Goal: Task Accomplishment & Management: Complete application form

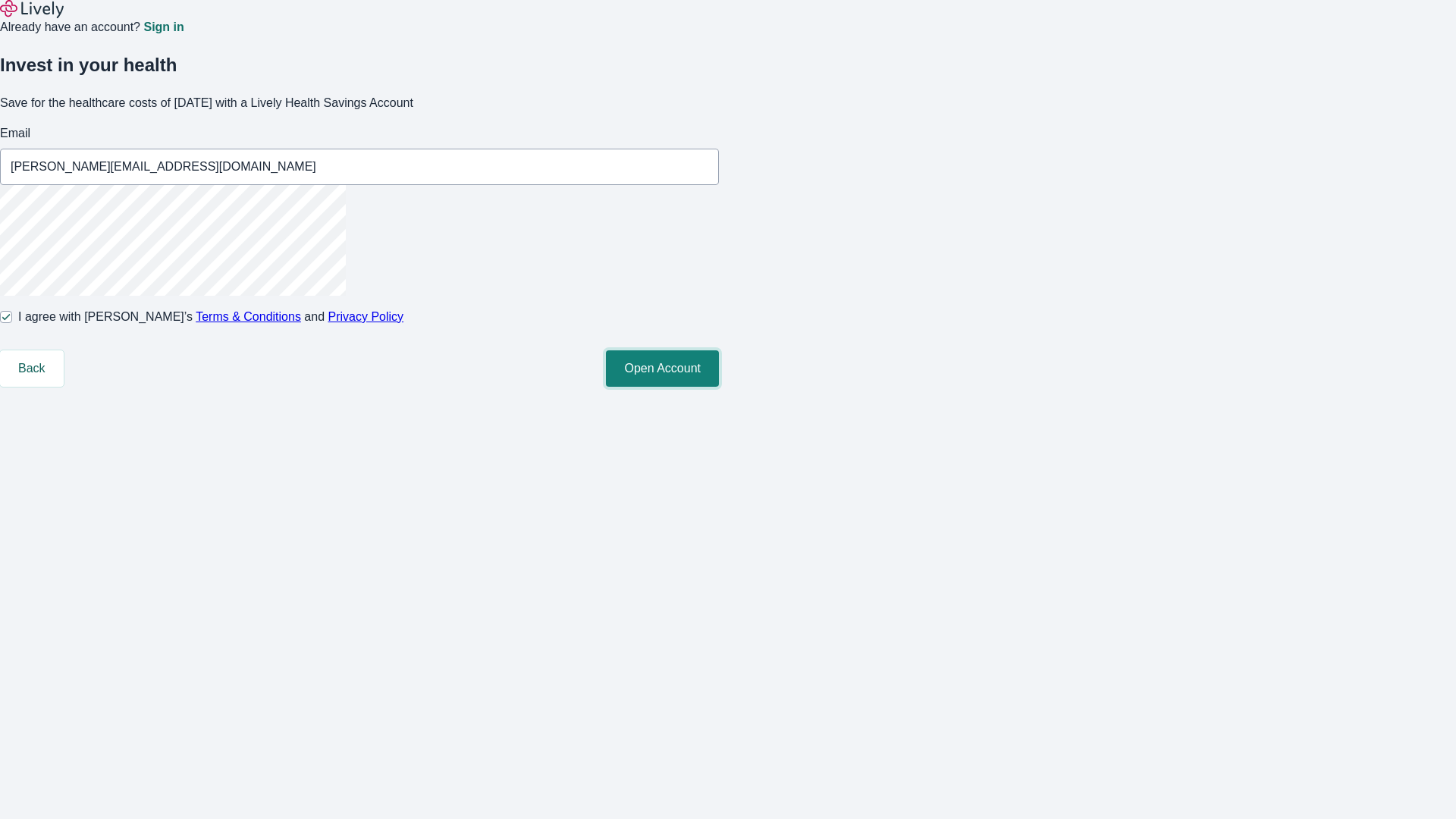
click at [719, 387] on button "Open Account" at bounding box center [662, 368] width 113 height 36
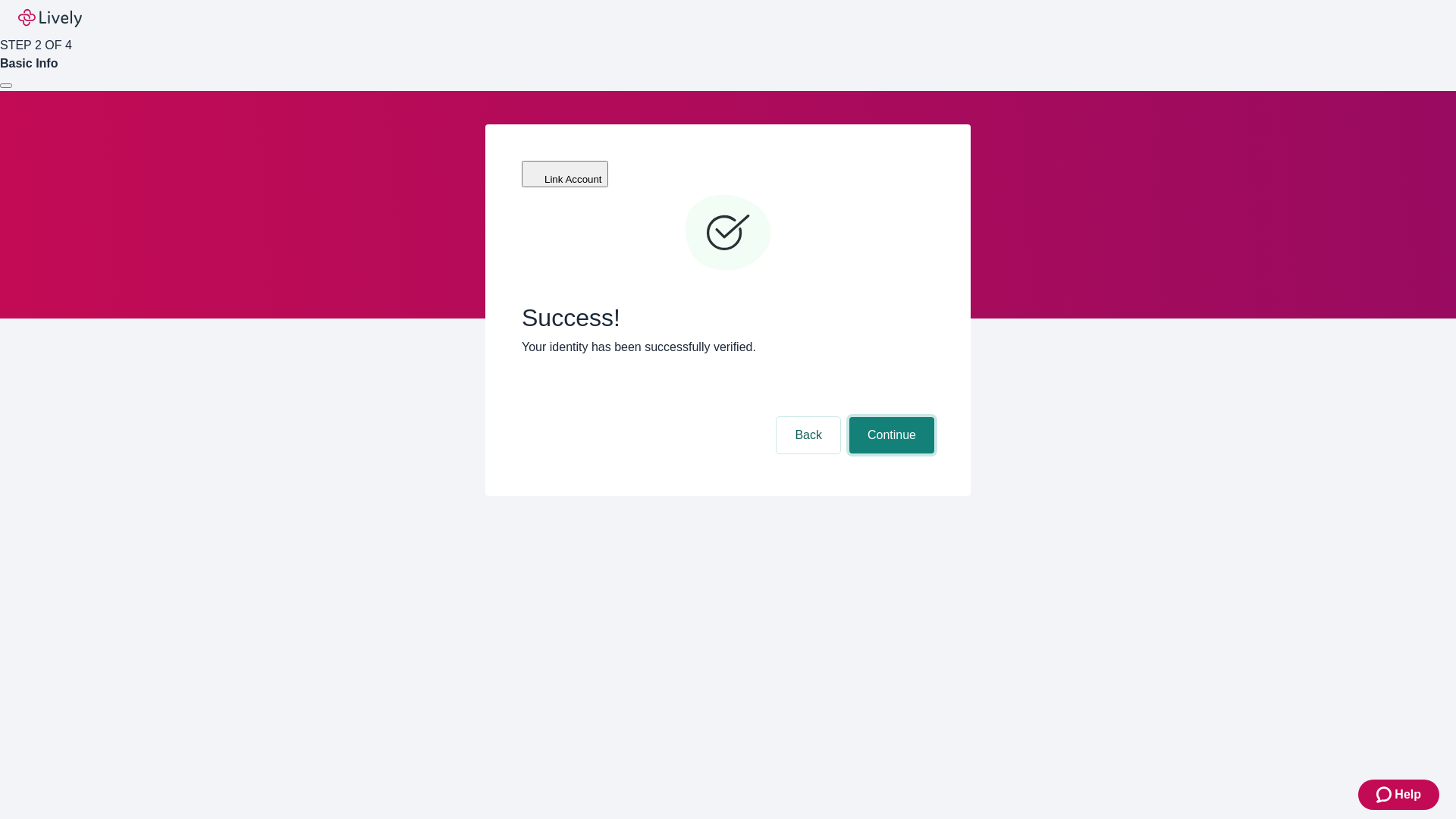
click at [890, 417] on button "Continue" at bounding box center [891, 435] width 85 height 36
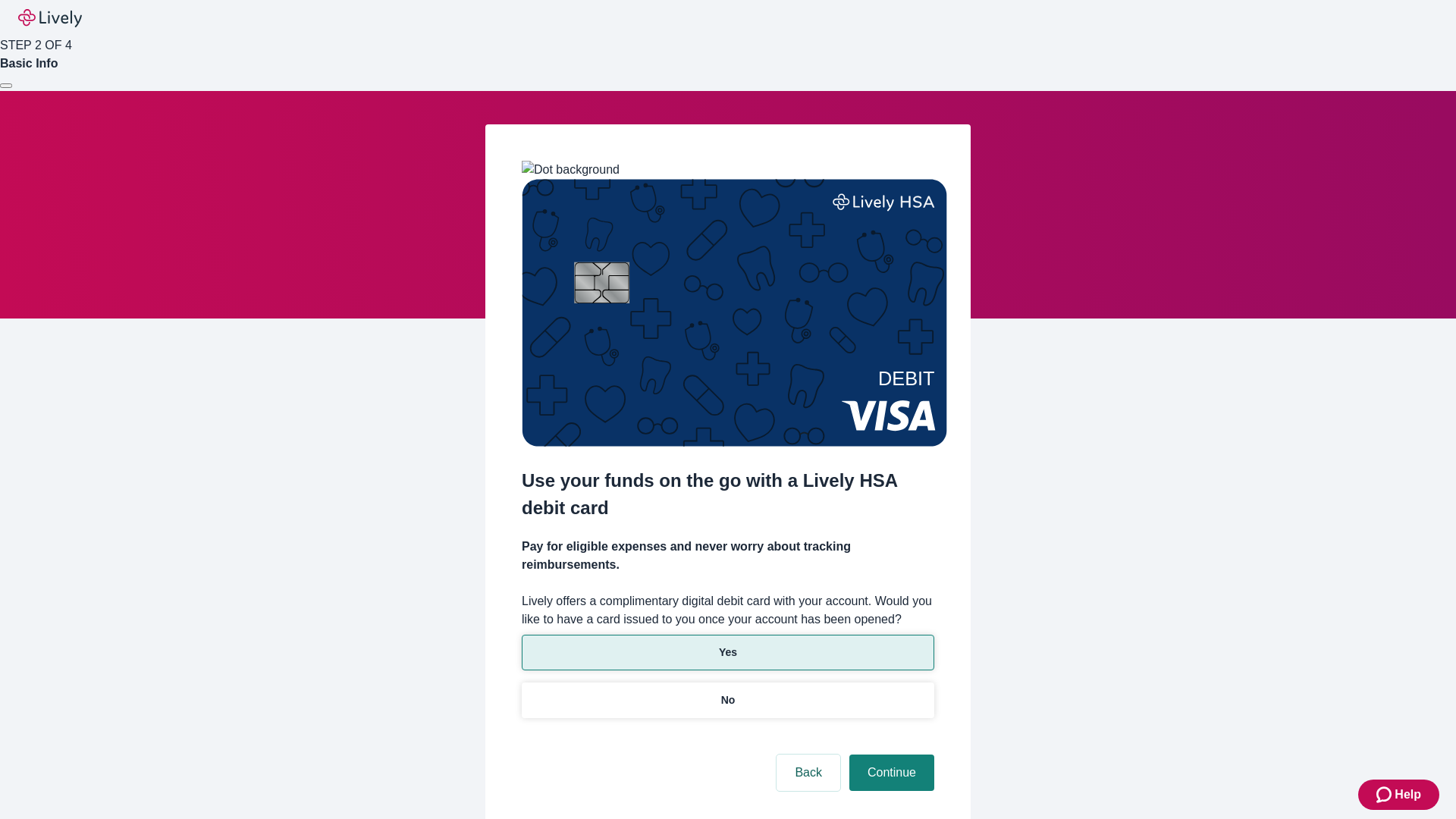
click at [728, 645] on p "Yes" at bounding box center [728, 653] width 19 height 16
click at [890, 755] on button "Continue" at bounding box center [891, 773] width 85 height 36
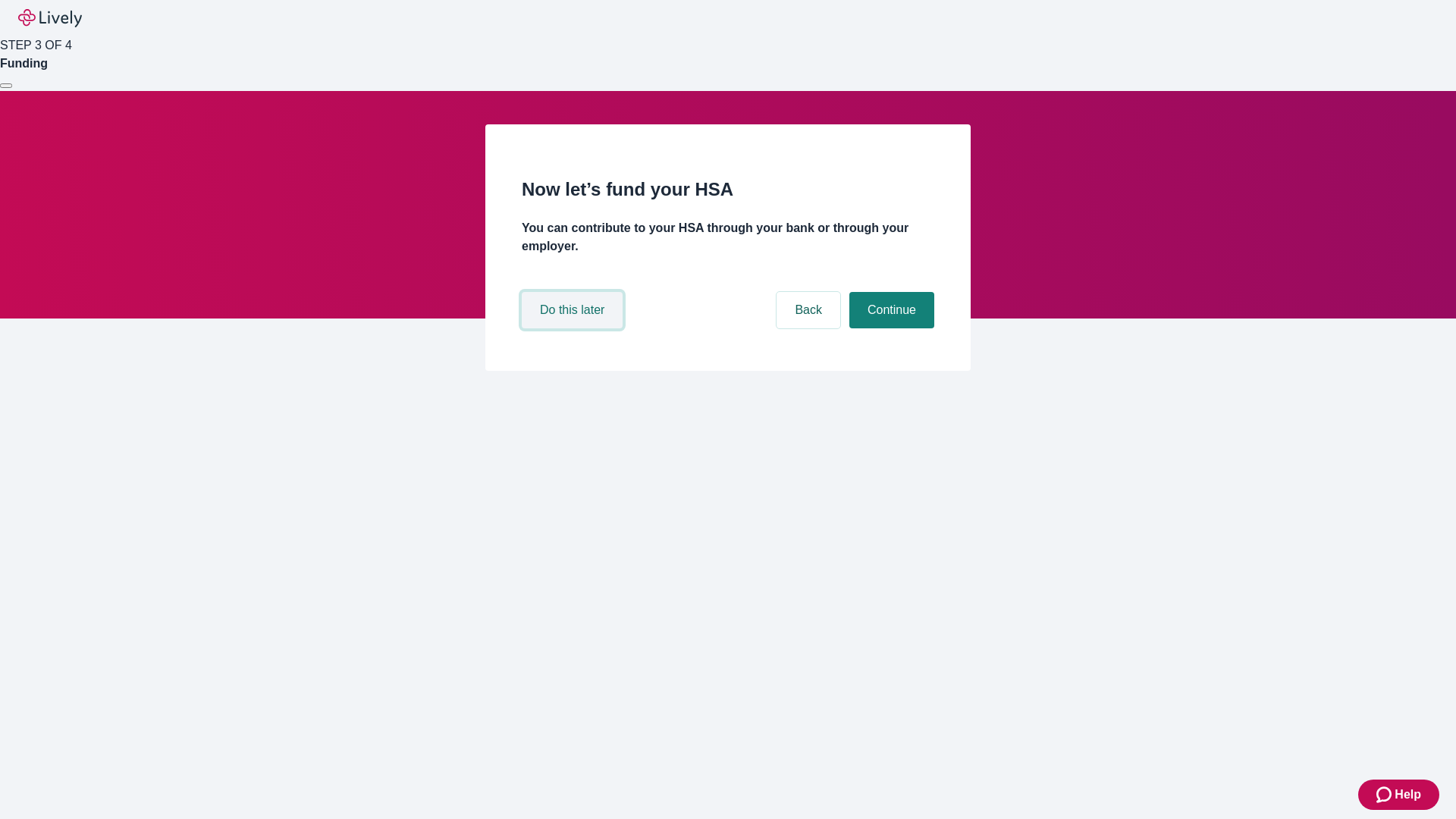
click at [574, 328] on button "Do this later" at bounding box center [571, 309] width 101 height 36
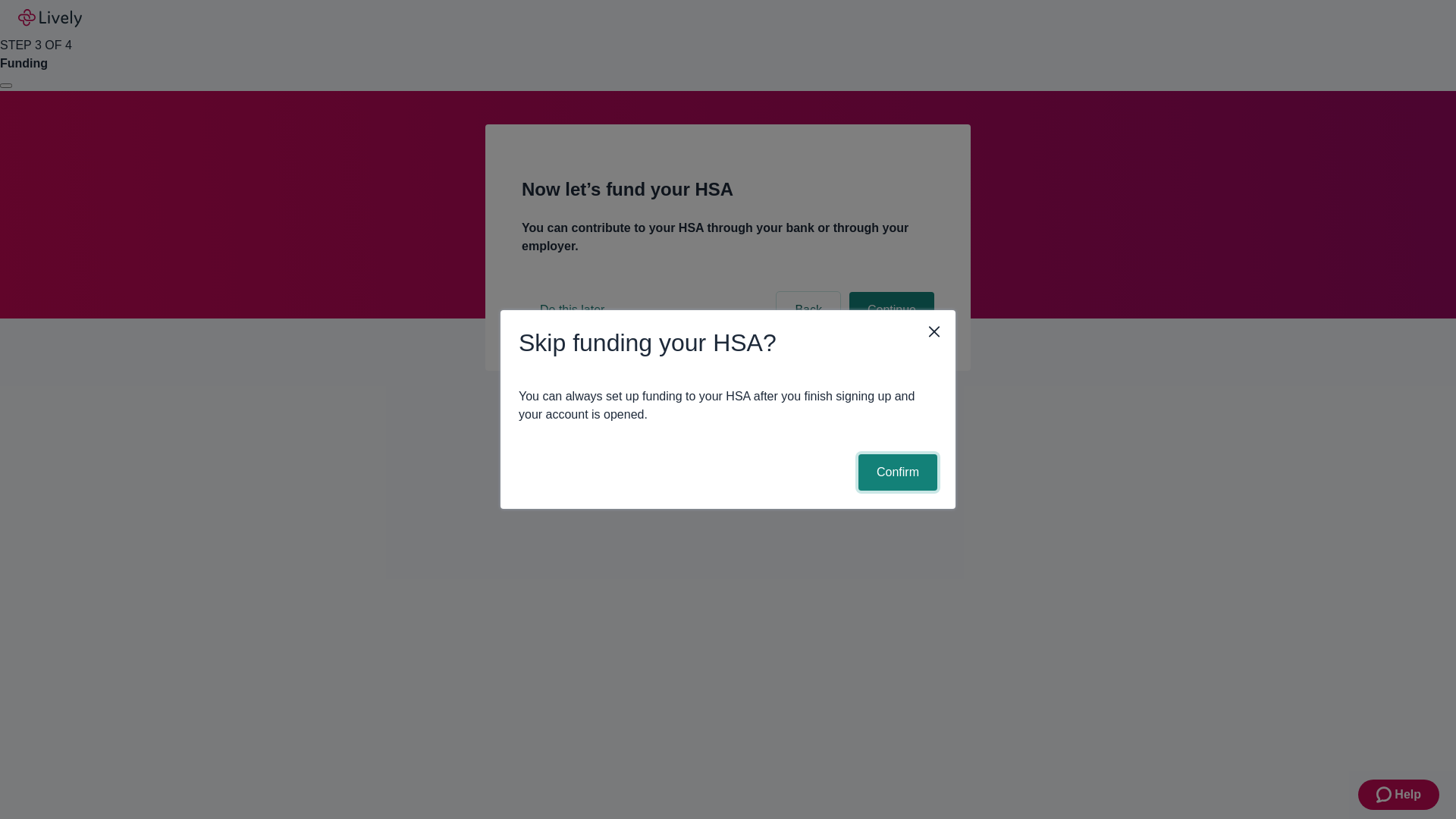
click at [895, 472] on button "Confirm" at bounding box center [897, 472] width 79 height 36
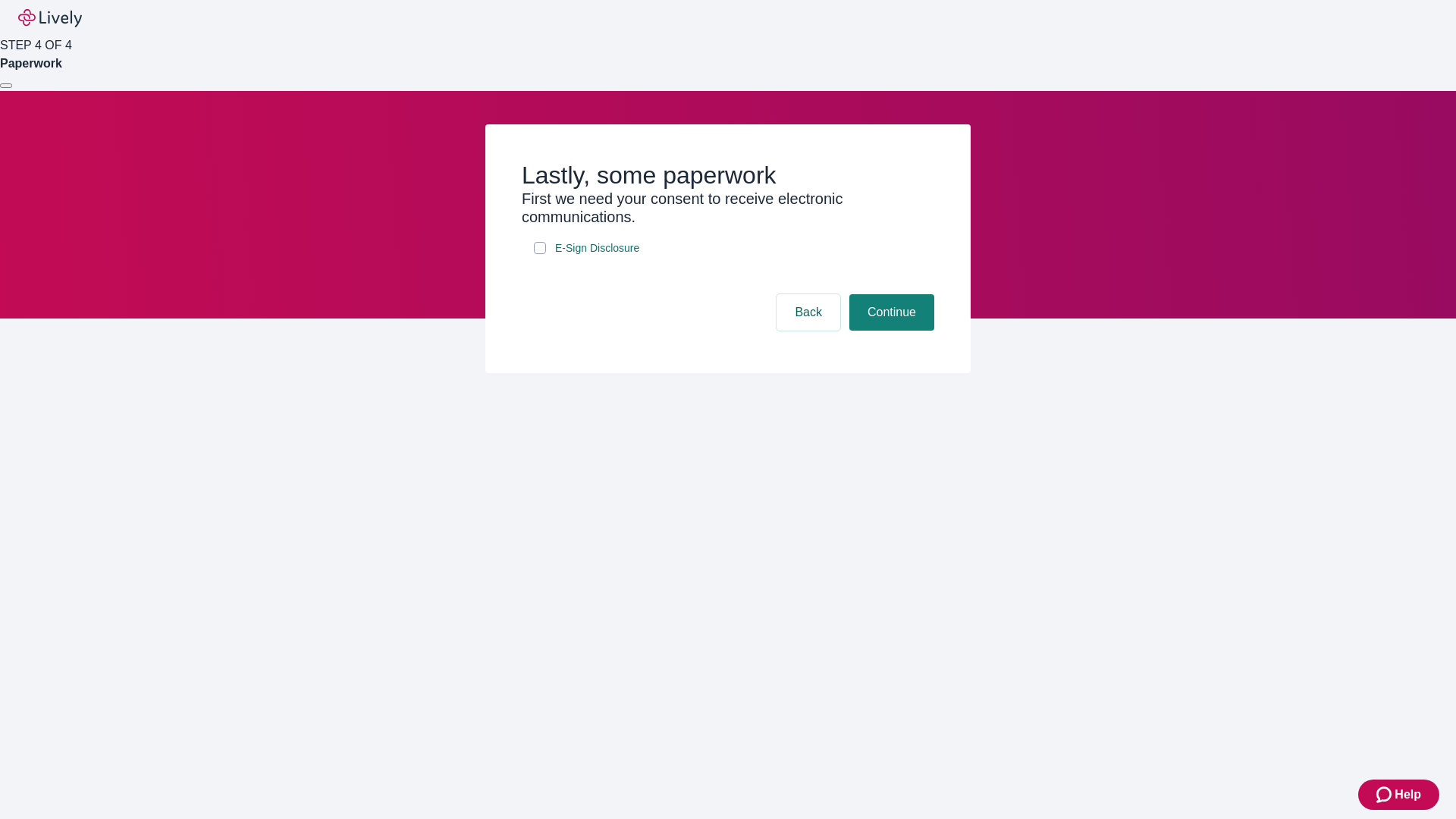
click at [540, 254] on input "E-Sign Disclosure" at bounding box center [540, 247] width 12 height 12
checkbox input "true"
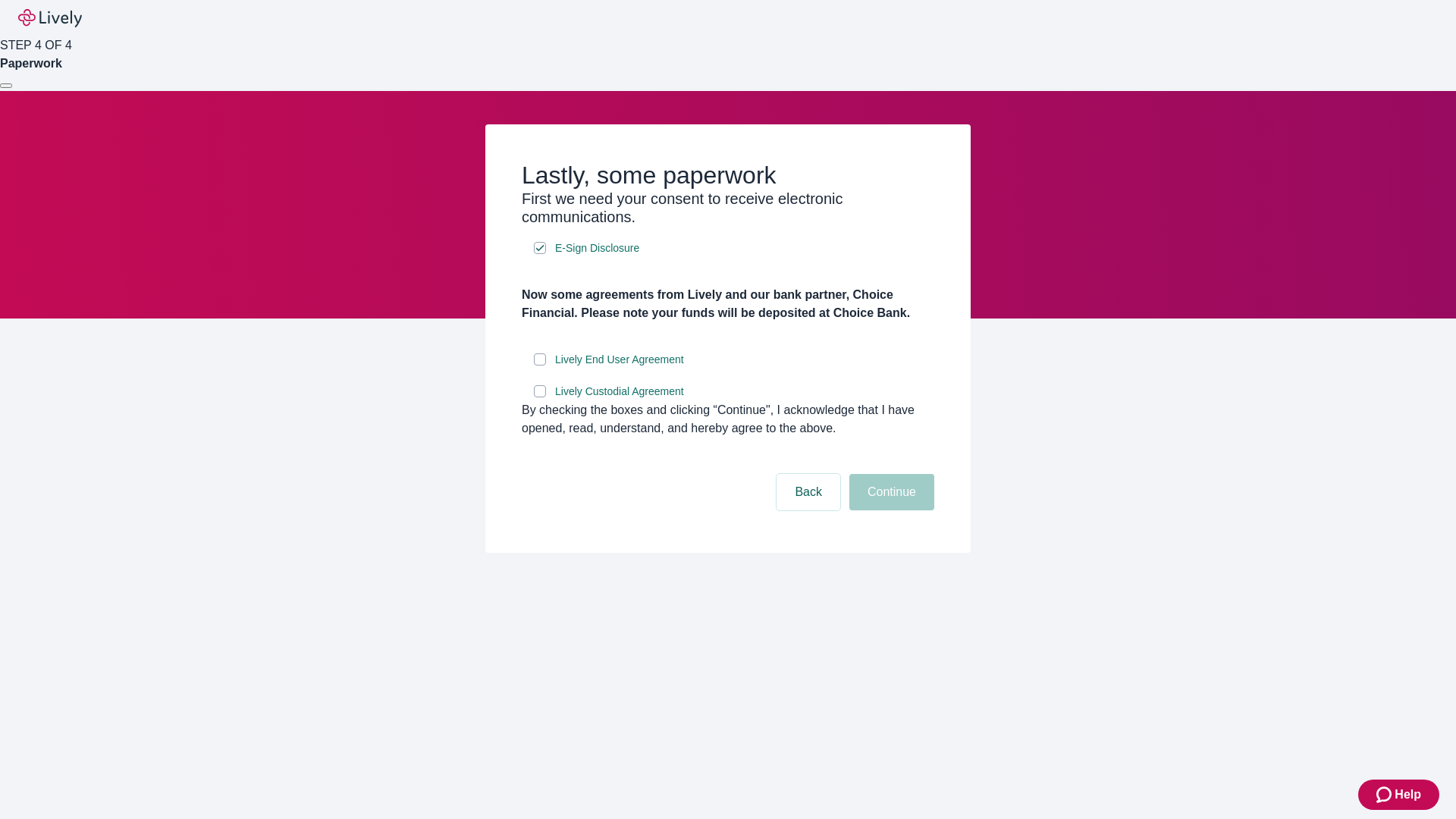
click at [540, 365] on input "Lively End User Agreement" at bounding box center [540, 359] width 12 height 12
checkbox input "true"
click at [540, 398] on input "Lively Custodial Agreement" at bounding box center [540, 391] width 12 height 12
checkbox input "true"
click at [890, 511] on button "Continue" at bounding box center [891, 492] width 85 height 36
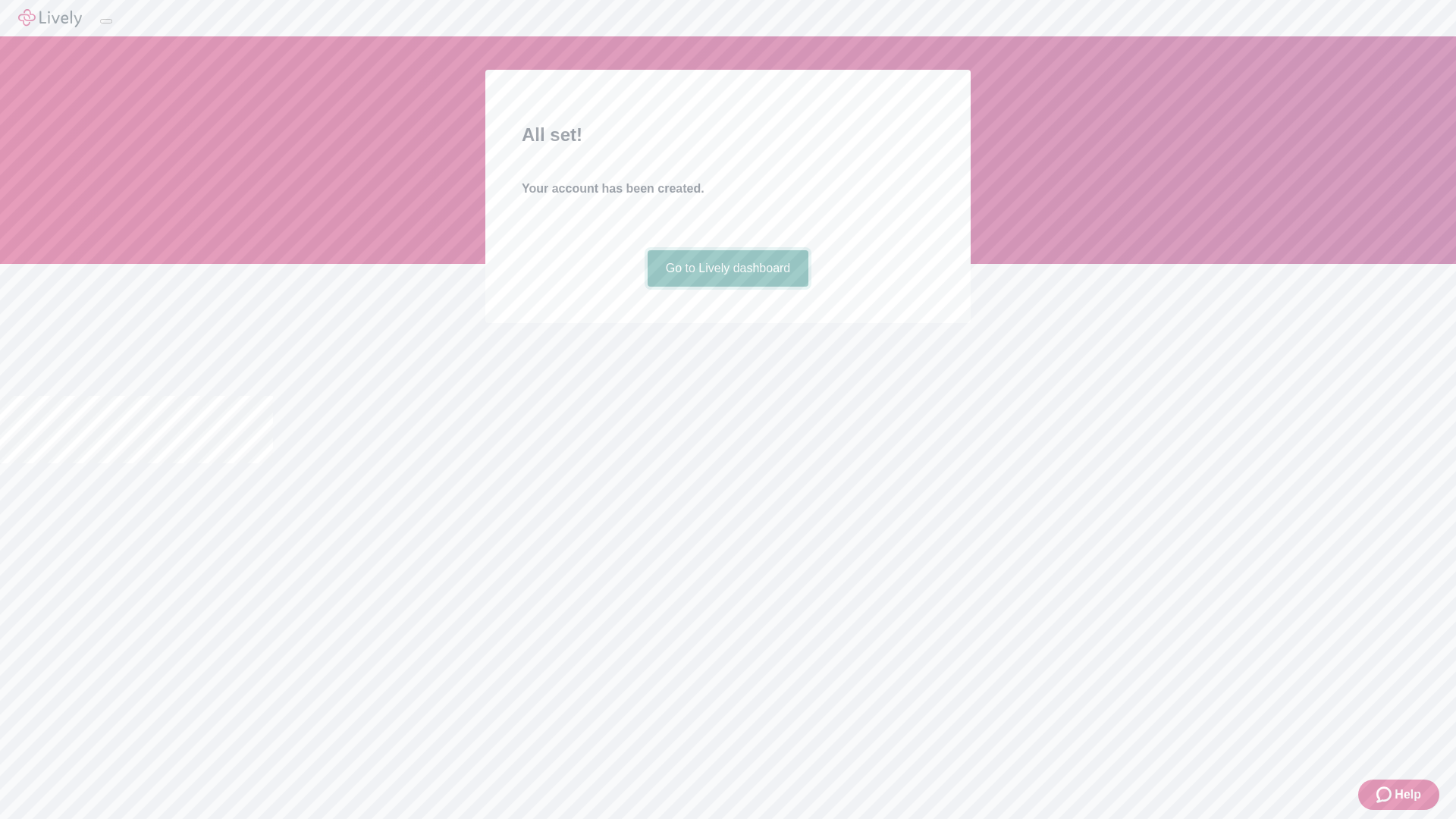
click at [728, 287] on link "Go to Lively dashboard" at bounding box center [728, 268] width 162 height 36
